Goal: Information Seeking & Learning: Learn about a topic

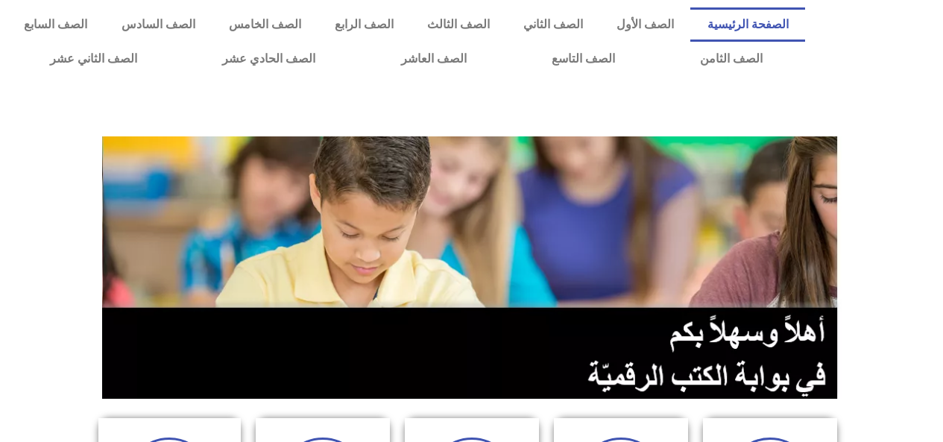
scroll to position [1, 0]
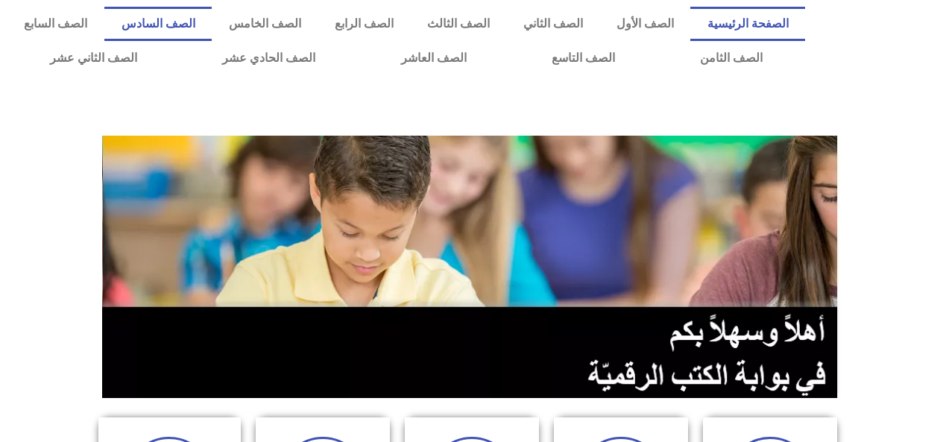
click at [212, 25] on link "الصف السادس" at bounding box center [157, 24] width 107 height 34
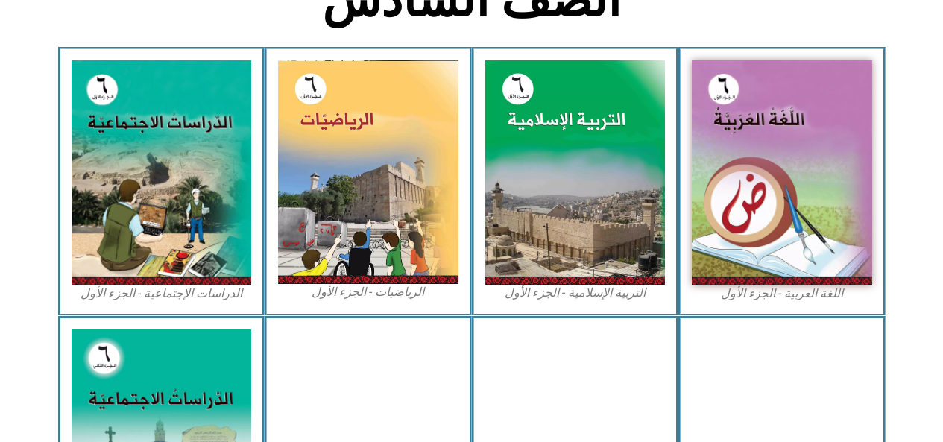
scroll to position [420, 0]
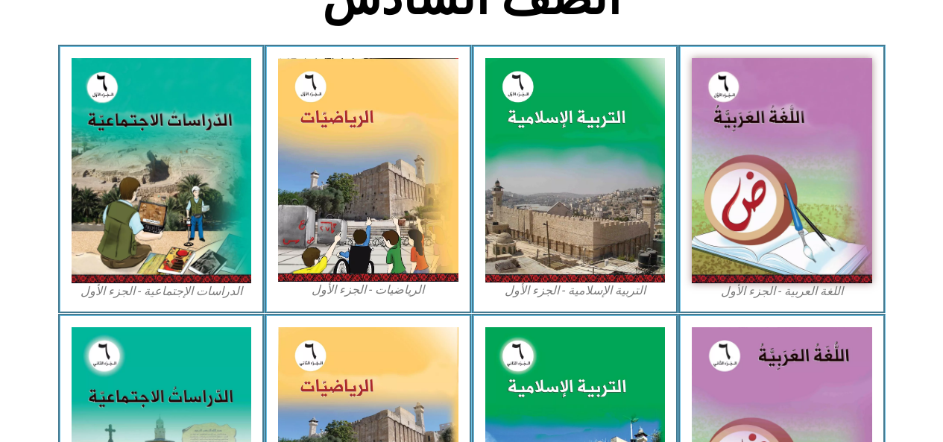
click at [171, 199] on img at bounding box center [162, 170] width 180 height 225
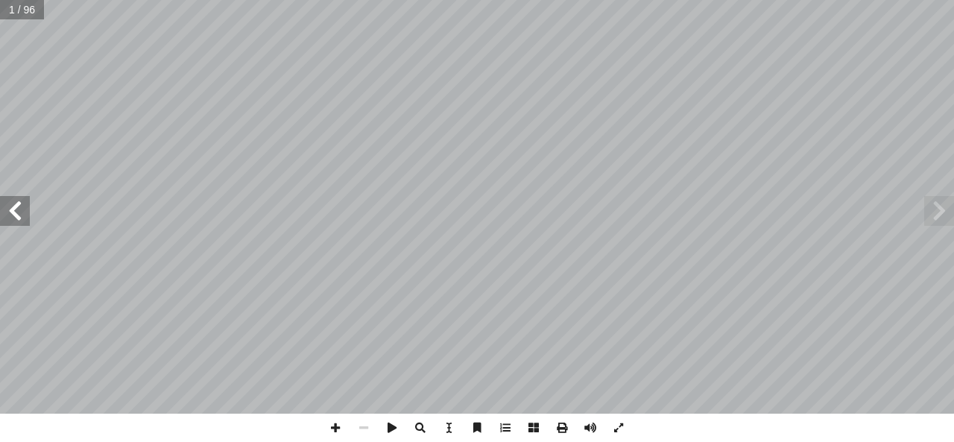
click at [22, 209] on span at bounding box center [15, 211] width 30 height 30
click at [3, 218] on span at bounding box center [15, 211] width 30 height 30
click at [8, 199] on span at bounding box center [15, 211] width 30 height 30
click at [5, 206] on span at bounding box center [15, 211] width 30 height 30
click at [14, 212] on span at bounding box center [15, 211] width 30 height 30
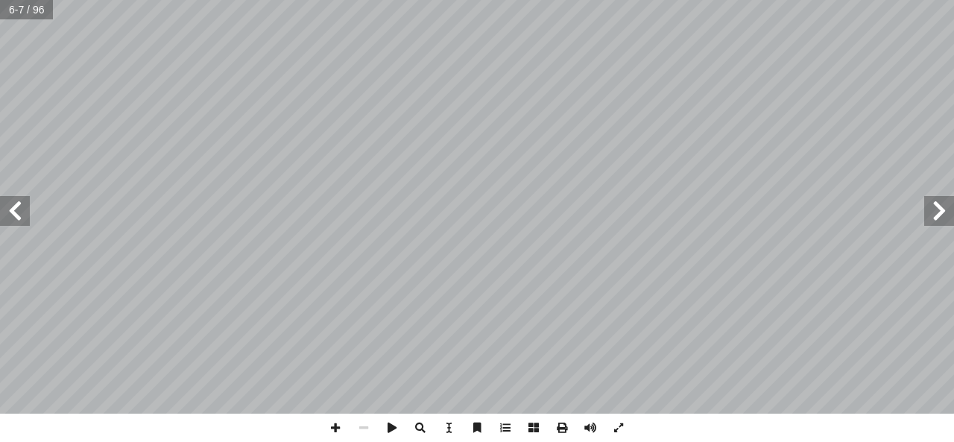
click at [14, 212] on span at bounding box center [15, 211] width 30 height 30
click at [24, 210] on span at bounding box center [15, 211] width 30 height 30
click at [25, 206] on span at bounding box center [15, 211] width 30 height 30
click at [27, 209] on span at bounding box center [15, 211] width 30 height 30
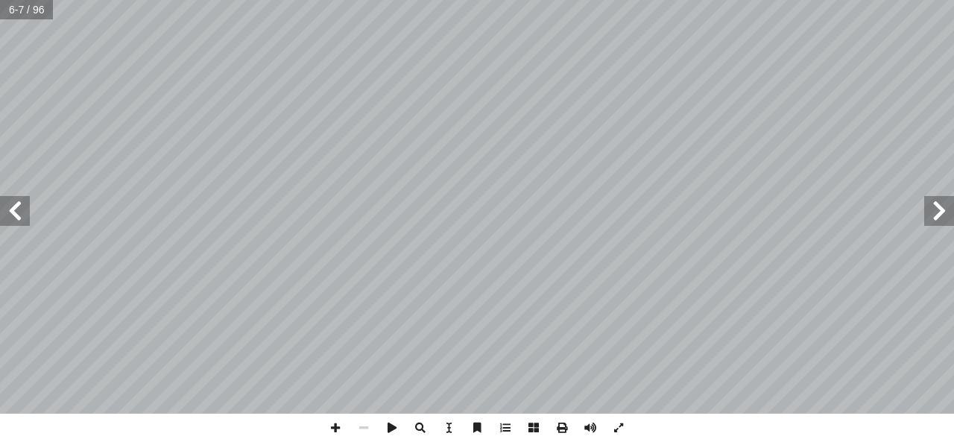
click at [26, 210] on span at bounding box center [15, 211] width 30 height 30
click at [8, 217] on span at bounding box center [15, 211] width 30 height 30
click at [16, 213] on span at bounding box center [15, 211] width 30 height 30
click at [8, 203] on span at bounding box center [15, 211] width 30 height 30
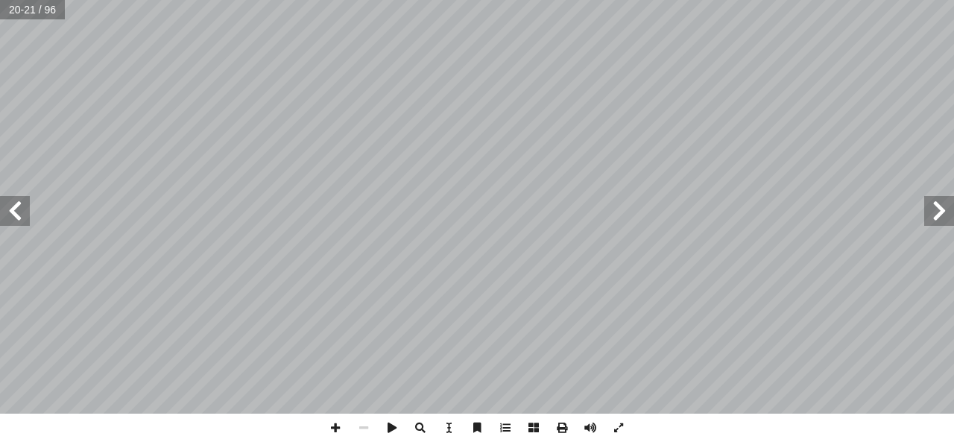
click at [20, 218] on span at bounding box center [15, 211] width 30 height 30
click at [19, 210] on span at bounding box center [15, 211] width 30 height 30
click at [16, 205] on span at bounding box center [15, 211] width 30 height 30
click at [25, 206] on span at bounding box center [15, 211] width 30 height 30
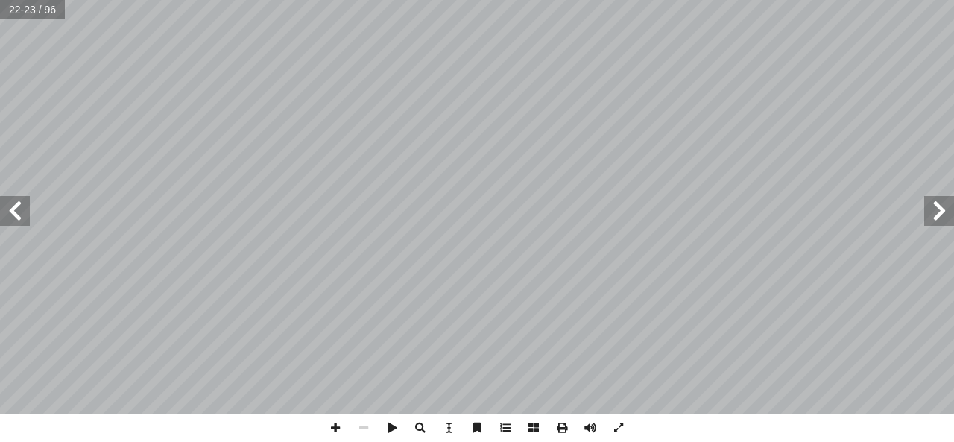
click at [28, 206] on span at bounding box center [15, 211] width 30 height 30
click at [16, 211] on span at bounding box center [15, 211] width 30 height 30
click at [22, 206] on span at bounding box center [15, 211] width 30 height 30
click at [22, 212] on span at bounding box center [15, 211] width 30 height 30
click at [21, 208] on span at bounding box center [15, 211] width 30 height 30
